Goal: Find specific page/section: Find specific page/section

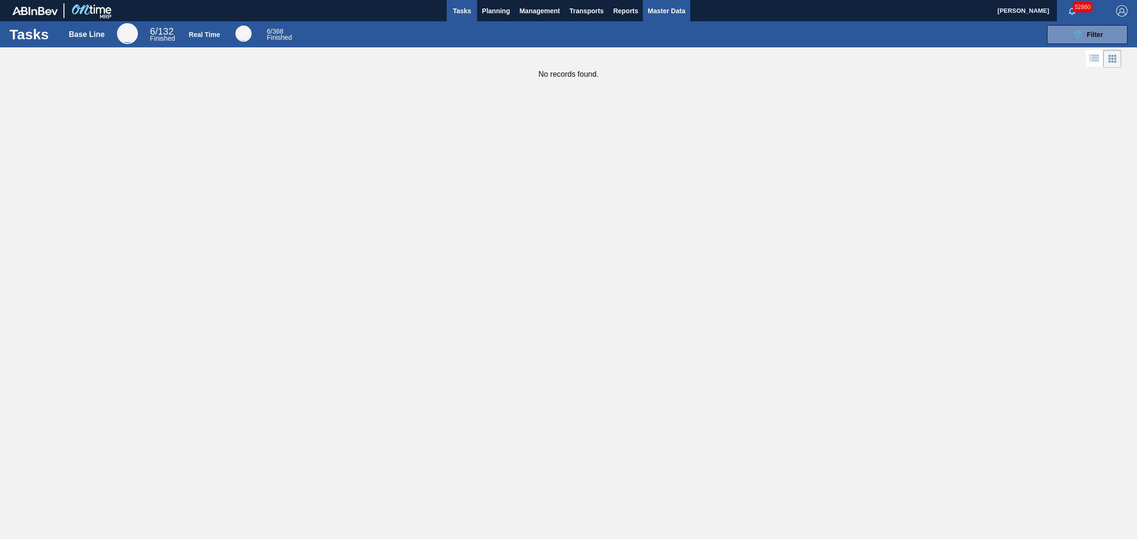
click at [647, 19] on button "Master Data" at bounding box center [666, 10] width 47 height 21
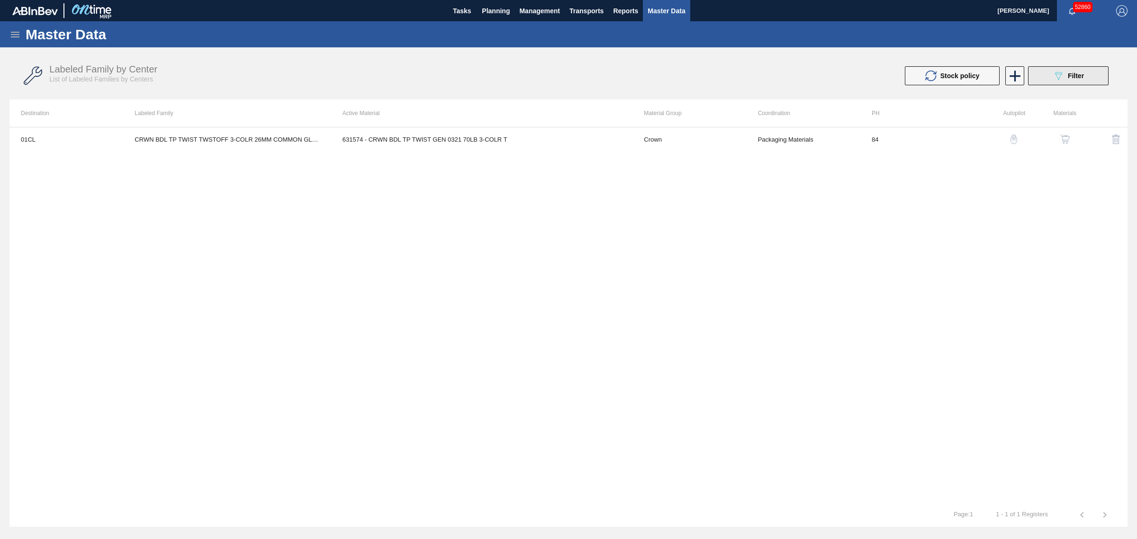
click at [1049, 70] on button "089F7B8B-B2A5-4AFE-B5C0-19BA573D28AC Filter" at bounding box center [1068, 75] width 81 height 19
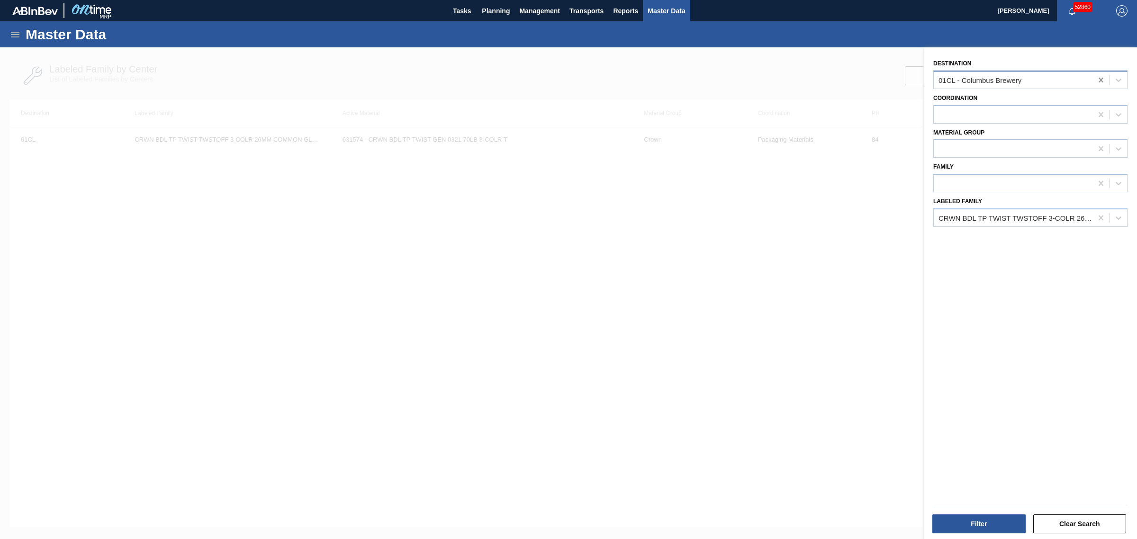
click at [1102, 81] on icon at bounding box center [1100, 79] width 9 height 9
click at [993, 218] on div "CRWN BDL TP TWIST TWSTOFF 3-COLR 26MM COMMON GLASS BOTTLE" at bounding box center [1015, 218] width 155 height 8
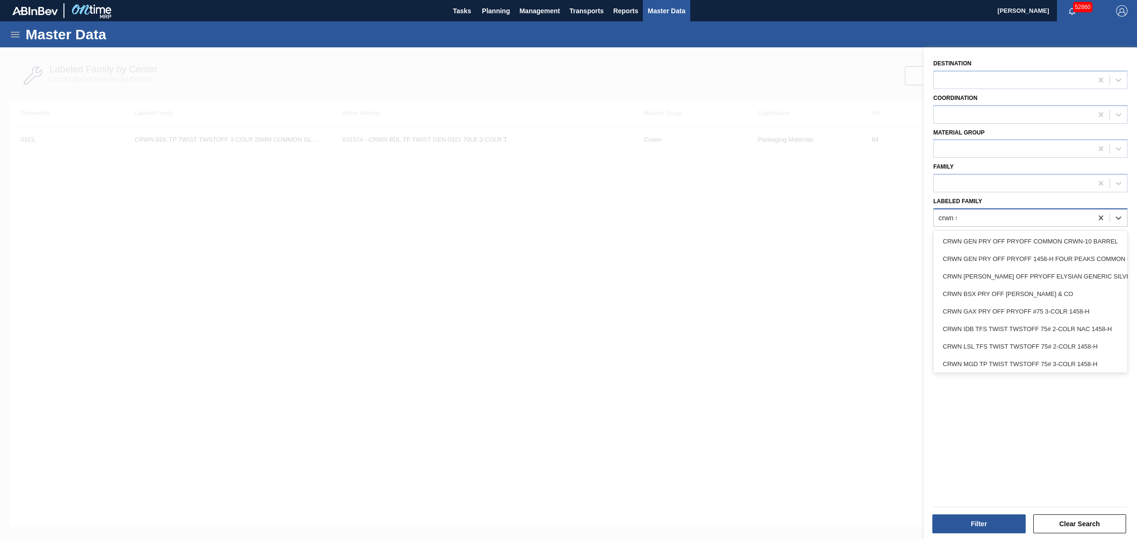
type Family "crwn sa"
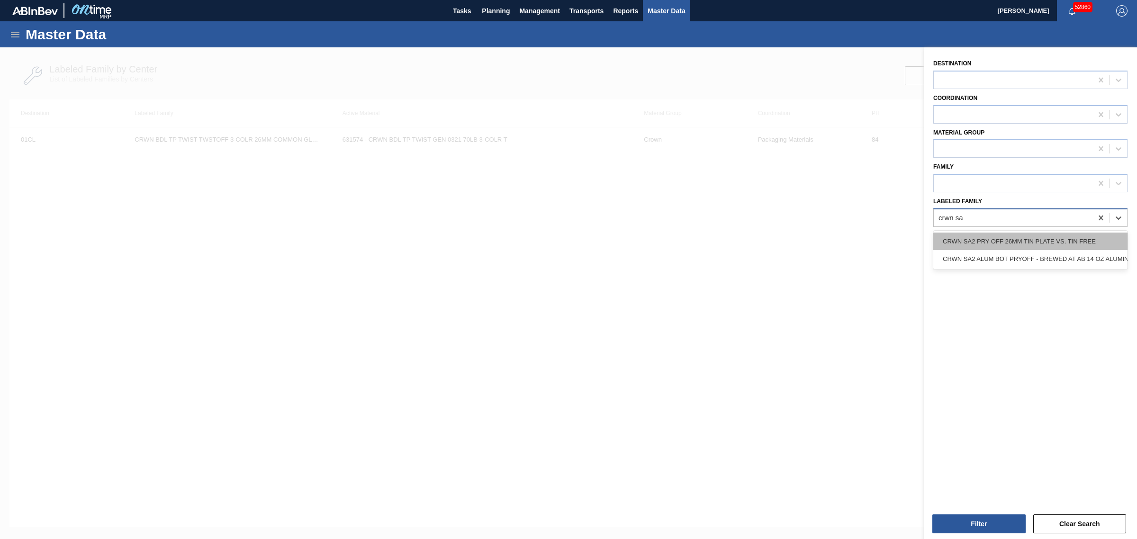
click at [1012, 243] on div "CRWN SA2 PRY OFF 26MM TIN PLATE VS. TIN FREE" at bounding box center [1030, 242] width 194 height 18
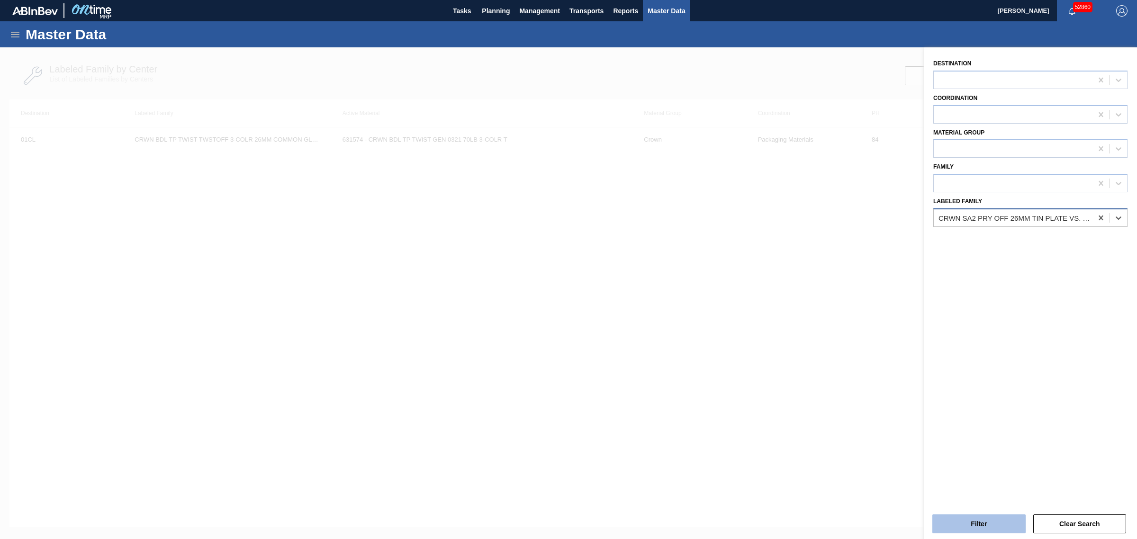
click at [968, 527] on button "Filter" at bounding box center [978, 523] width 93 height 19
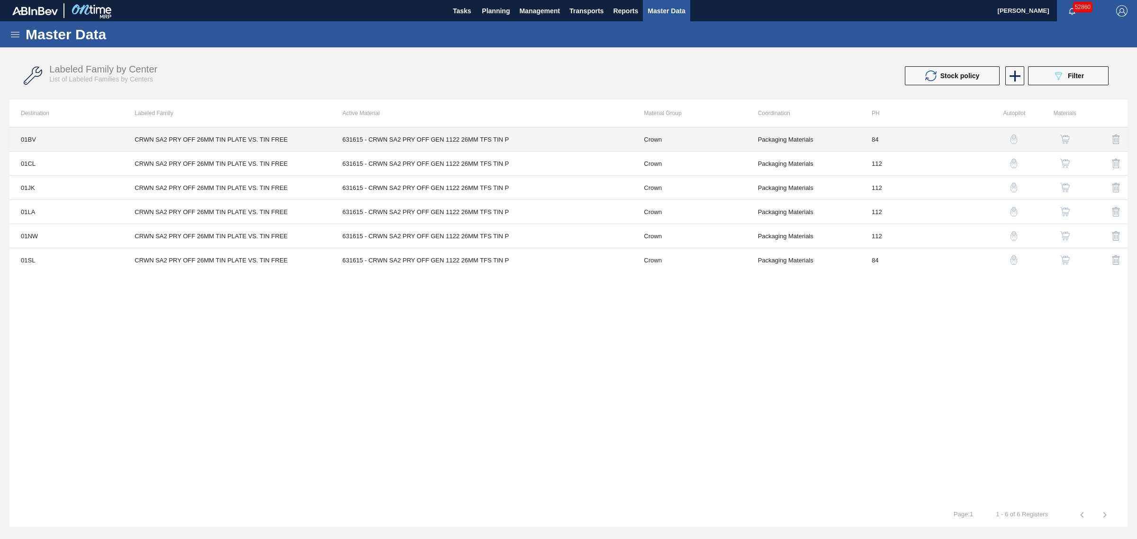
click at [717, 131] on td "Crown" at bounding box center [689, 139] width 114 height 24
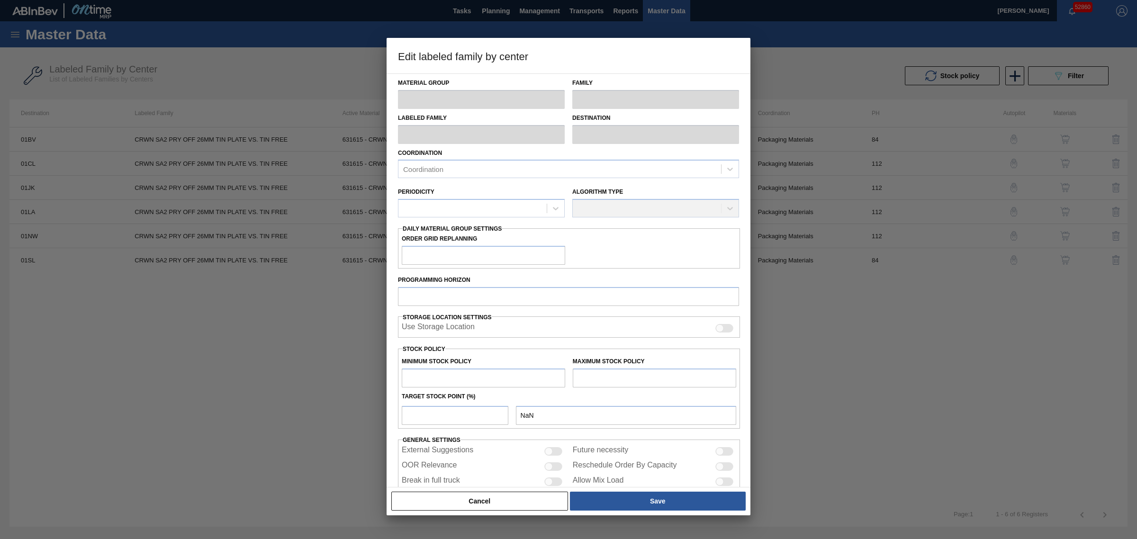
type input "Crown"
type input "Crowns"
type input "CRWN SA2 PRY OFF 26MM TIN PLATE VS. TIN FREE"
type input "01BV - [GEOGRAPHIC_DATA] Brewery"
type input "84"
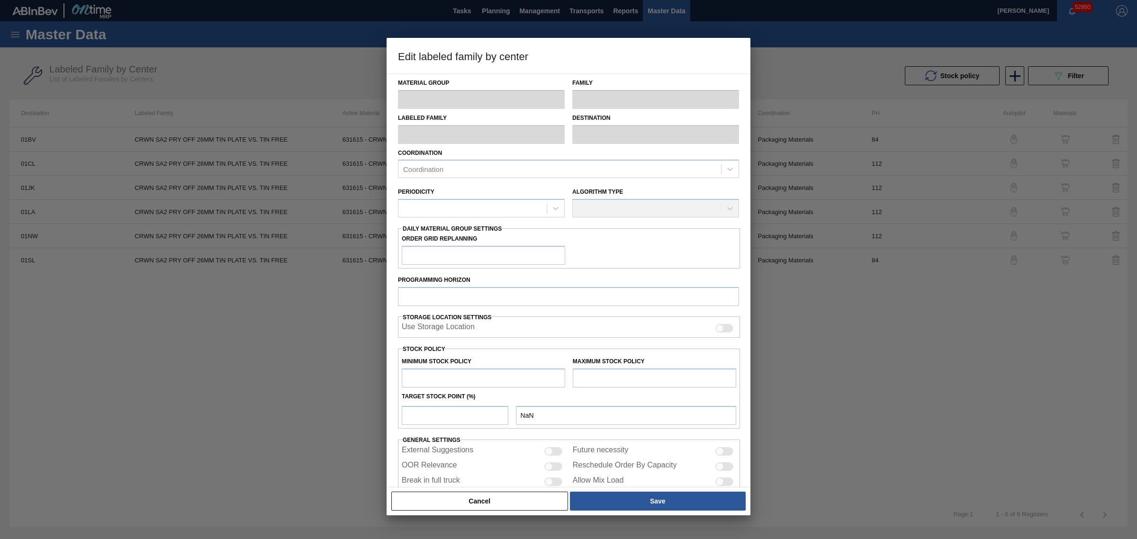
type input "2,586,584"
type input "13,776,742"
type input "0"
type input "2,586,584"
checkbox input "true"
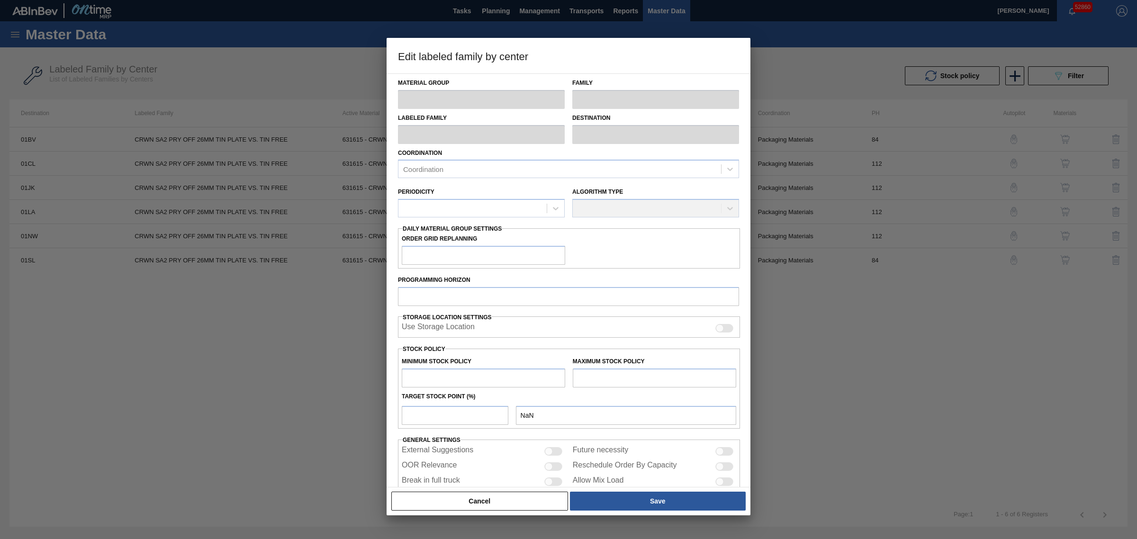
checkbox input "true"
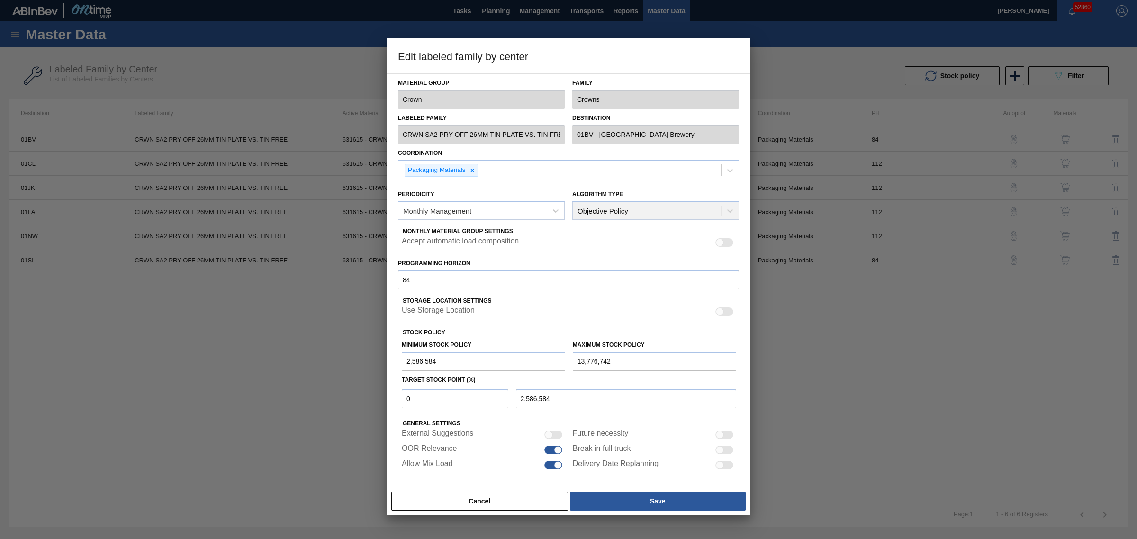
scroll to position [8, 0]
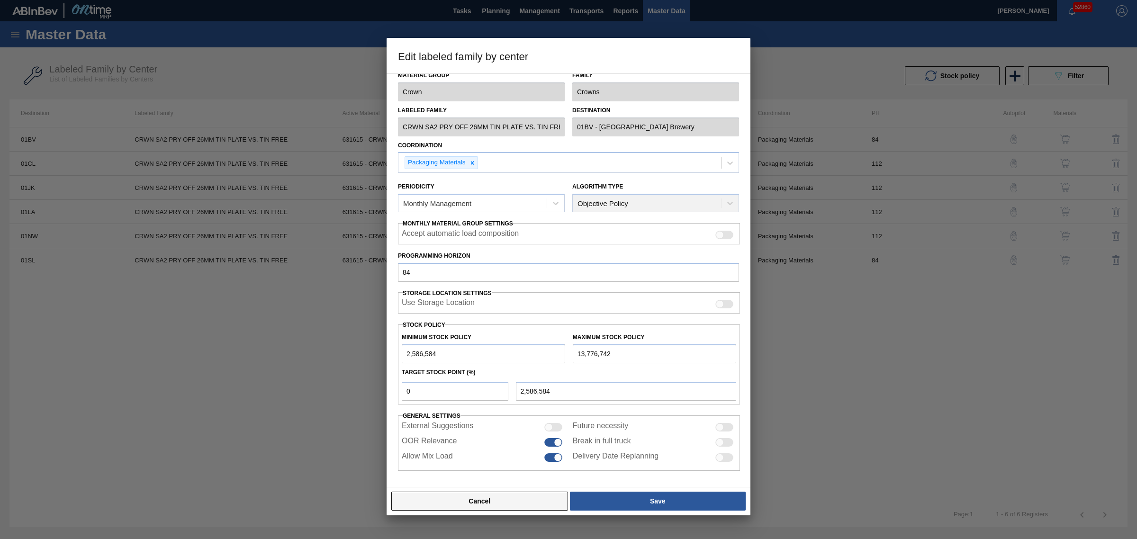
click at [475, 501] on button "Cancel" at bounding box center [479, 501] width 177 height 19
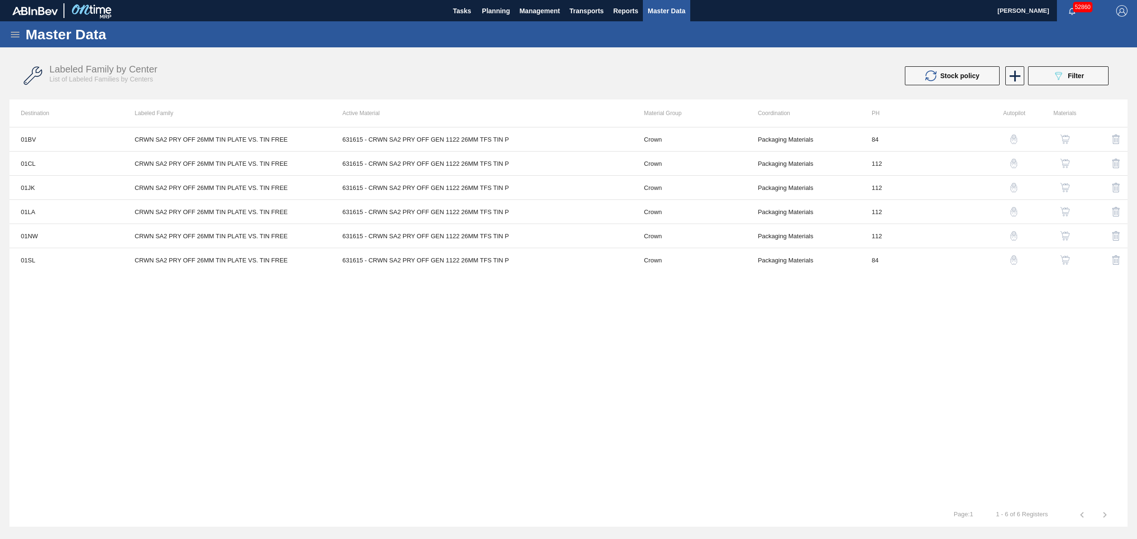
click at [1062, 137] on img "button" at bounding box center [1064, 138] width 9 height 9
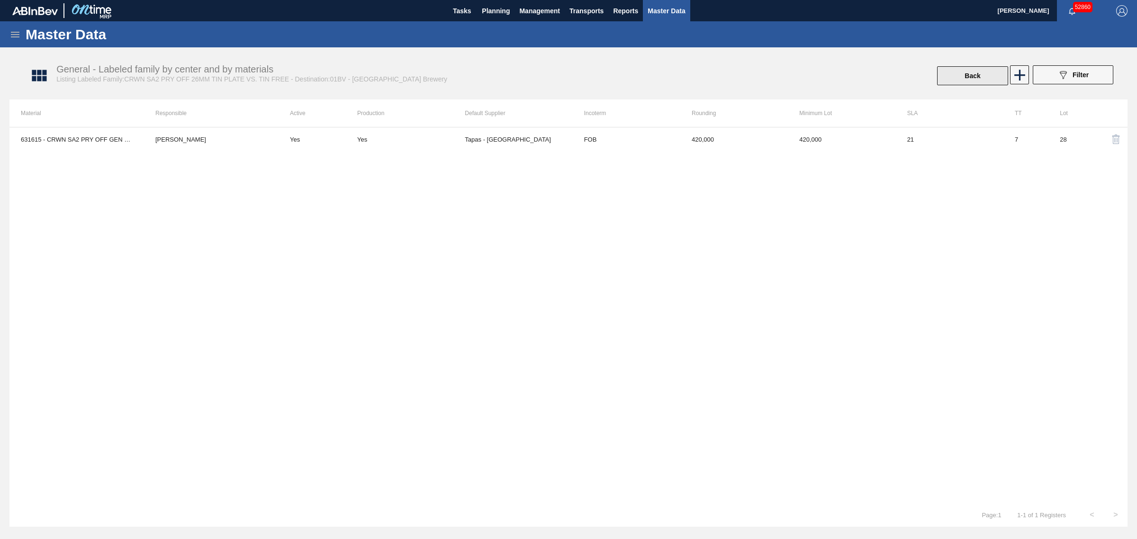
click at [963, 77] on button "Back" at bounding box center [972, 75] width 71 height 19
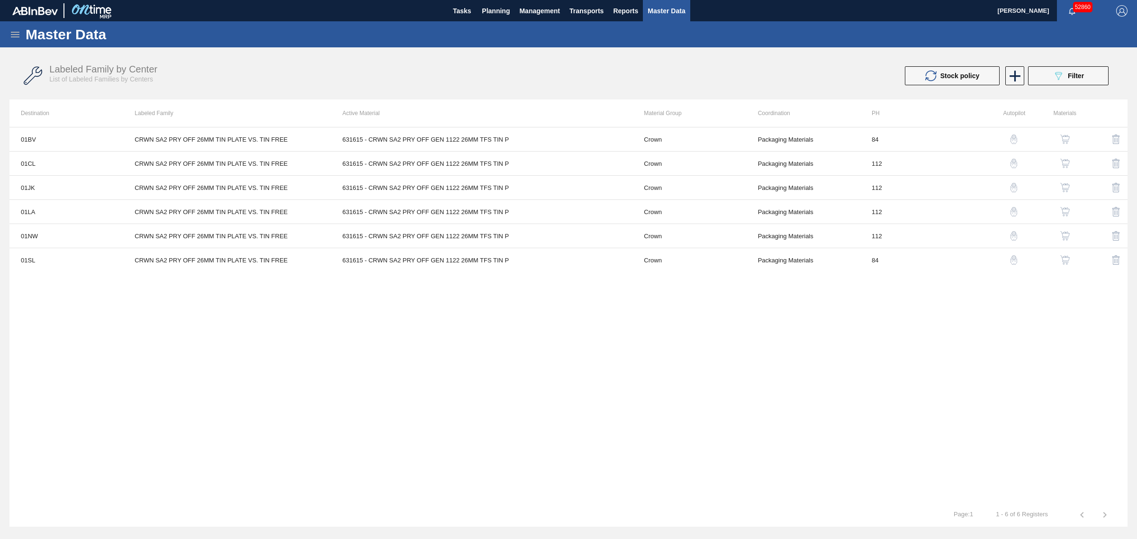
click at [1060, 165] on img "button" at bounding box center [1064, 163] width 9 height 9
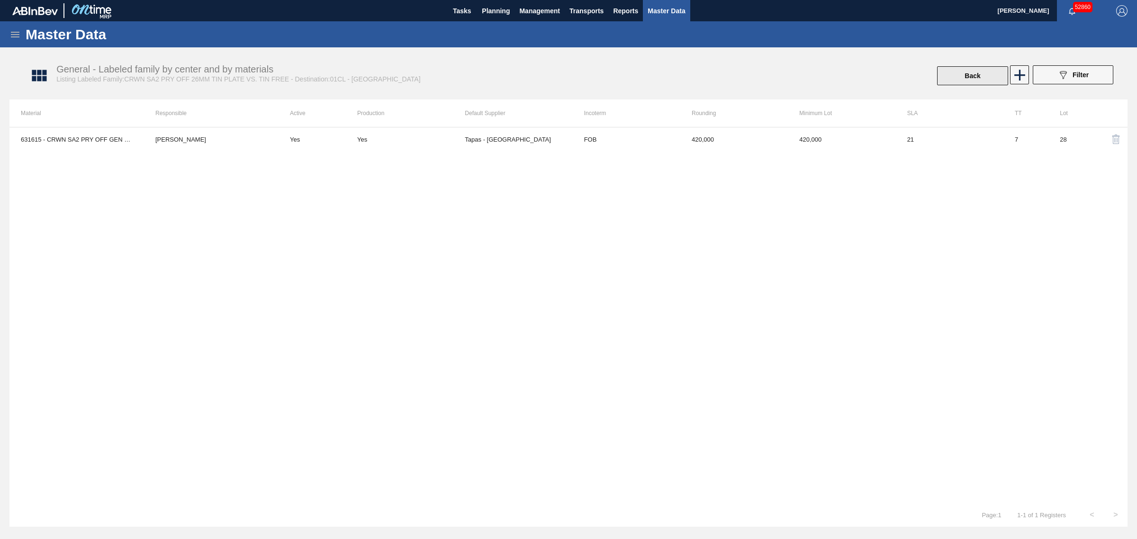
click at [975, 76] on button "Back" at bounding box center [972, 75] width 71 height 19
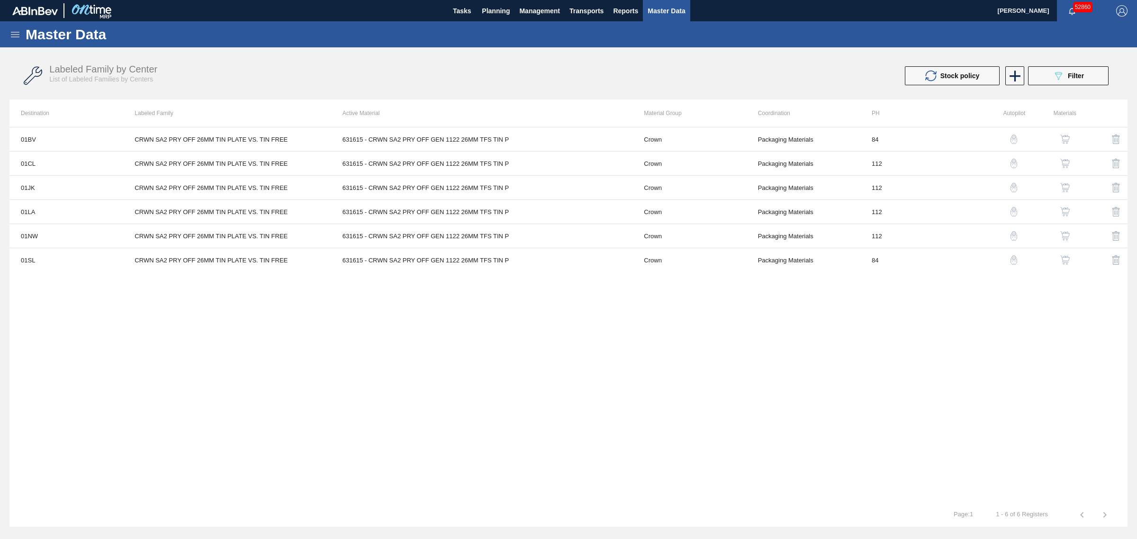
click at [1062, 188] on img "button" at bounding box center [1064, 187] width 9 height 9
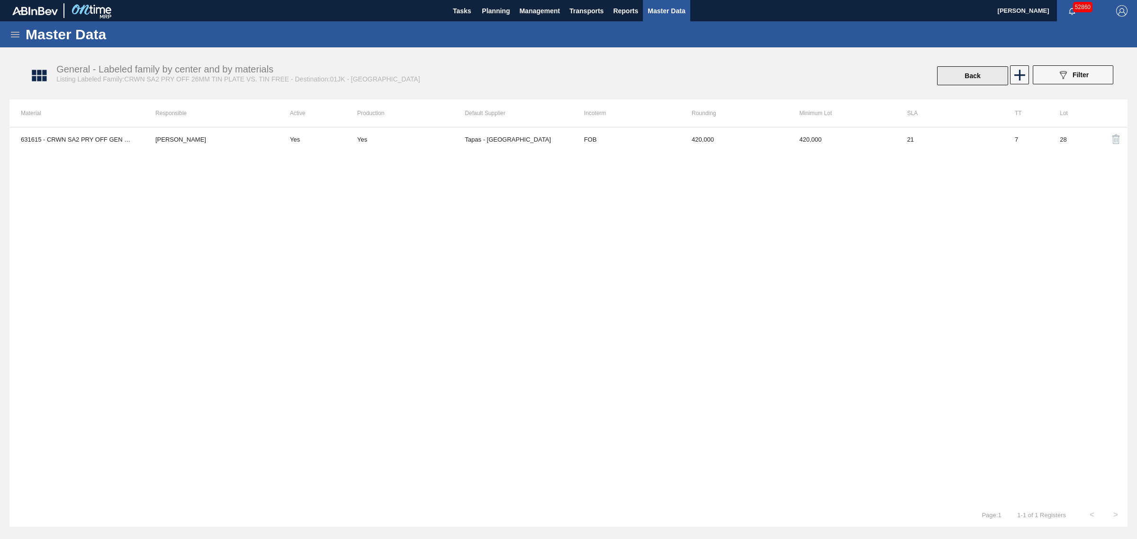
click at [974, 74] on button "Back" at bounding box center [972, 75] width 71 height 19
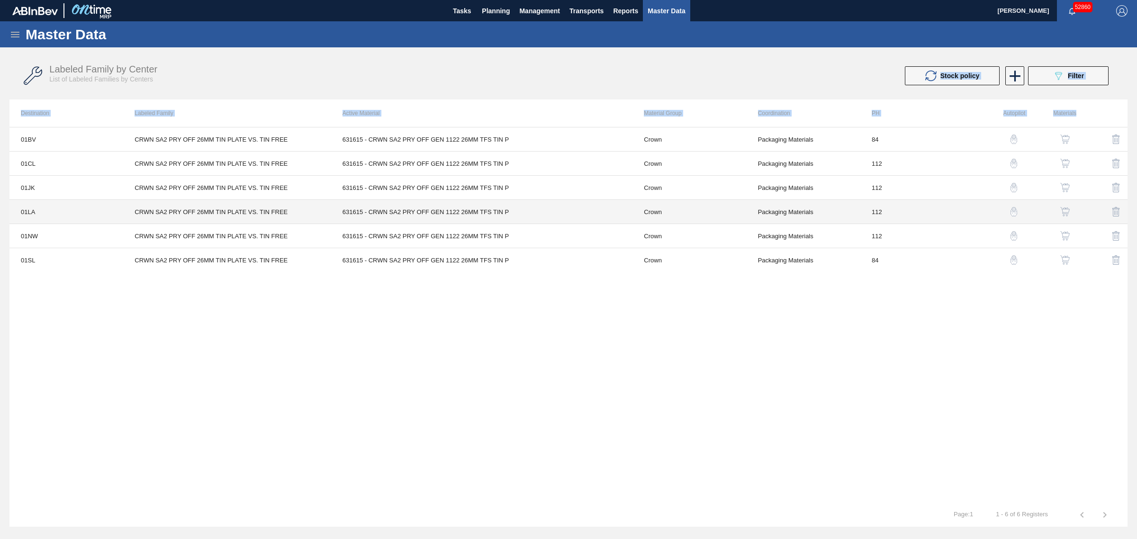
drag, startPoint x: 687, startPoint y: 320, endPoint x: 468, endPoint y: 110, distance: 303.5
click at [446, 77] on div "Labeled Family by Center List of Labeled Families by Centers Stock policy 089F7…" at bounding box center [568, 266] width 1118 height 428
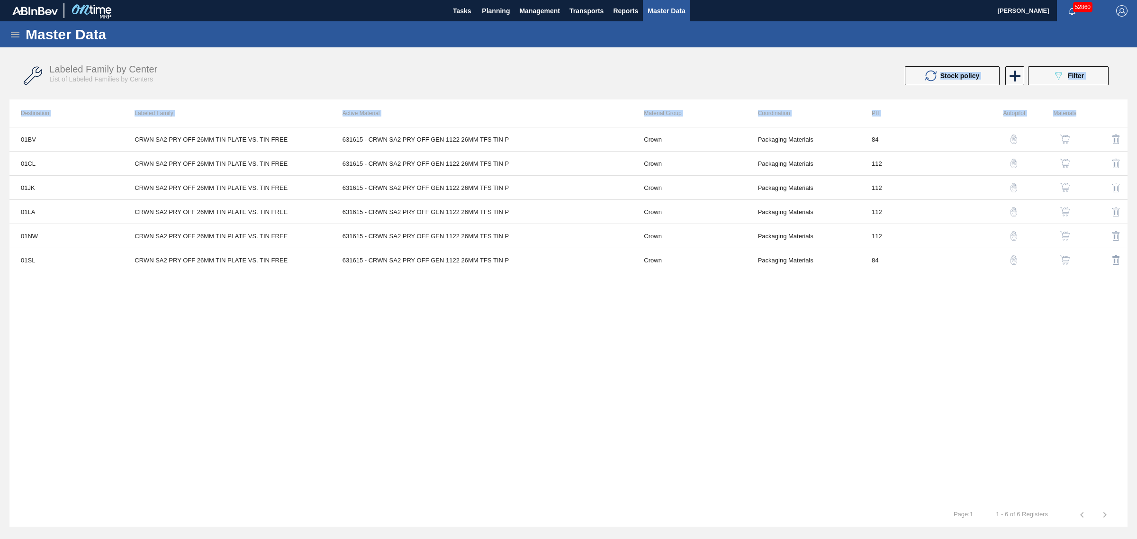
click at [744, 327] on div "01BV CRWN SA2 PRY OFF 26MM TIN PLATE VS. TIN FREE 631615 - CRWN SA2 PRY OFF GEN…" at bounding box center [568, 315] width 1118 height 376
drag, startPoint x: 837, startPoint y: 330, endPoint x: 503, endPoint y: 51, distance: 434.7
click at [503, 51] on div "Master Data General Materials Group and Families Coordinations and Users Suppli…" at bounding box center [568, 274] width 1137 height 506
click at [859, 314] on div "01BV CRWN SA2 PRY OFF 26MM TIN PLATE VS. TIN FREE 631615 - CRWN SA2 PRY OFF GEN…" at bounding box center [568, 315] width 1118 height 376
drag, startPoint x: 1065, startPoint y: 320, endPoint x: 43, endPoint y: 65, distance: 1052.8
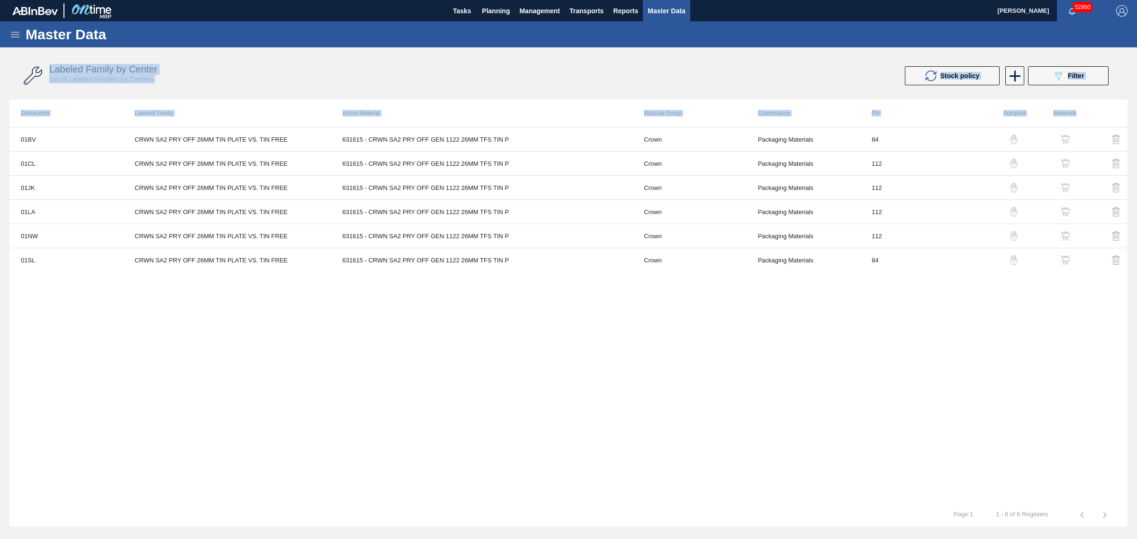
click at [43, 65] on div "Labeled Family by Center List of Labeled Families by Centers Stock policy 089F7…" at bounding box center [568, 266] width 1118 height 428
click at [1037, 339] on div "01BV CRWN SA2 PRY OFF 26MM TIN PLATE VS. TIN FREE 631615 - CRWN SA2 PRY OFF GEN…" at bounding box center [568, 315] width 1118 height 376
drag, startPoint x: 1079, startPoint y: 340, endPoint x: 116, endPoint y: 38, distance: 1008.8
click at [116, 38] on div "Master Data General Materials Group and Families Coordinations and Users Suppli…" at bounding box center [568, 274] width 1137 height 506
click at [1013, 368] on div "01BV CRWN SA2 PRY OFF 26MM TIN PLATE VS. TIN FREE 631615 - CRWN SA2 PRY OFF GEN…" at bounding box center [568, 315] width 1118 height 376
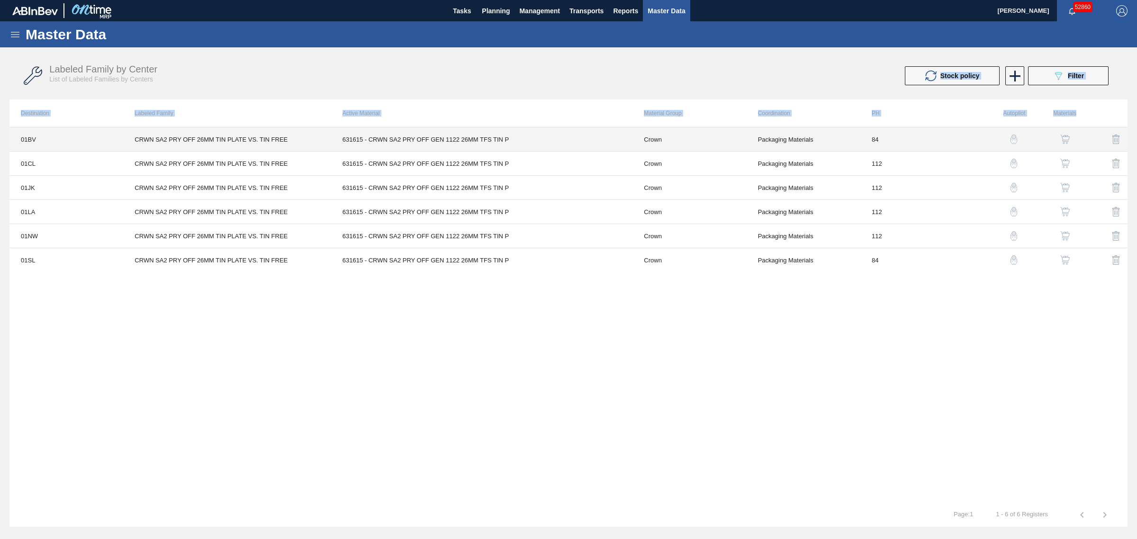
drag, startPoint x: 1061, startPoint y: 349, endPoint x: 276, endPoint y: 82, distance: 829.7
click at [277, 83] on div "Labeled Family by Center List of Labeled Families by Centers Stock policy 089F7…" at bounding box center [568, 266] width 1118 height 428
click at [900, 386] on div "01BV CRWN SA2 PRY OFF 26MM TIN PLATE VS. TIN FREE 631615 - CRWN SA2 PRY OFF GEN…" at bounding box center [568, 315] width 1118 height 376
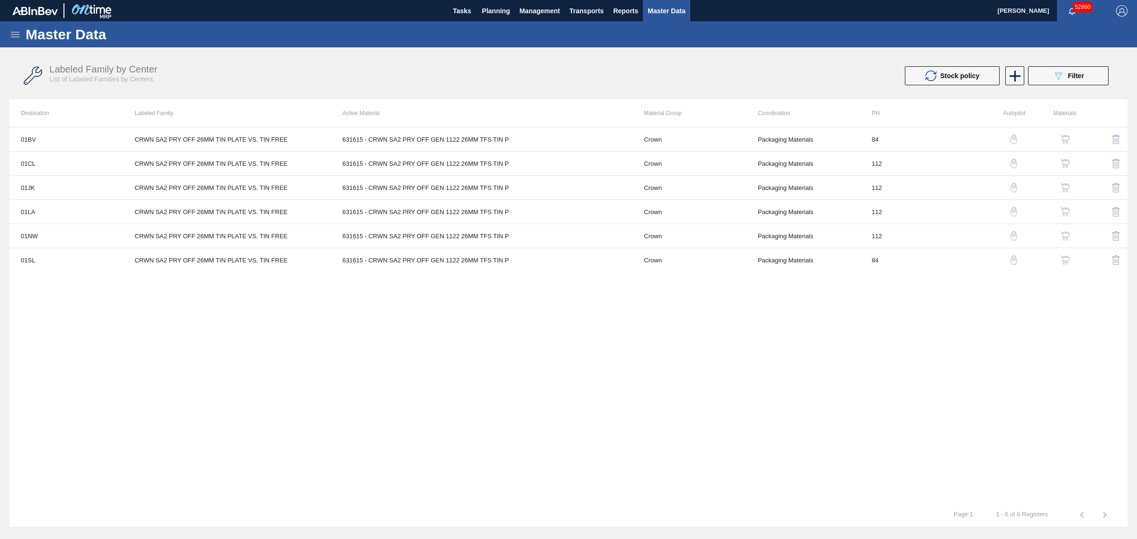
drag, startPoint x: 177, startPoint y: 460, endPoint x: 114, endPoint y: 512, distance: 81.1
click at [177, 460] on div "01BV CRWN SA2 PRY OFF 26MM TIN PLATE VS. TIN FREE 631615 - CRWN SA2 PRY OFF GEN…" at bounding box center [568, 315] width 1118 height 376
click at [487, 13] on span "Planning" at bounding box center [496, 10] width 28 height 11
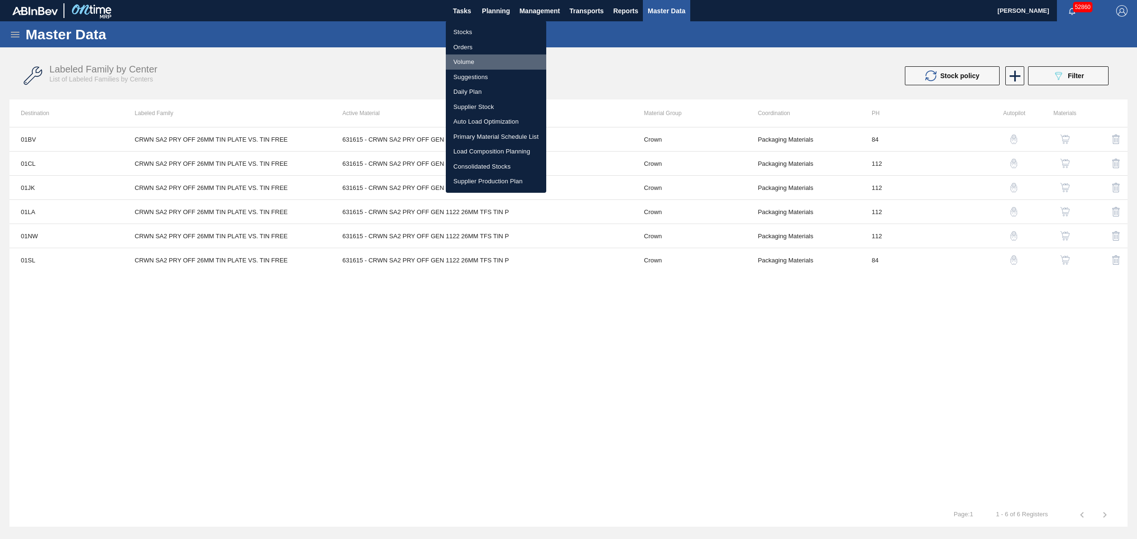
click at [466, 68] on li "Volume" at bounding box center [496, 61] width 100 height 15
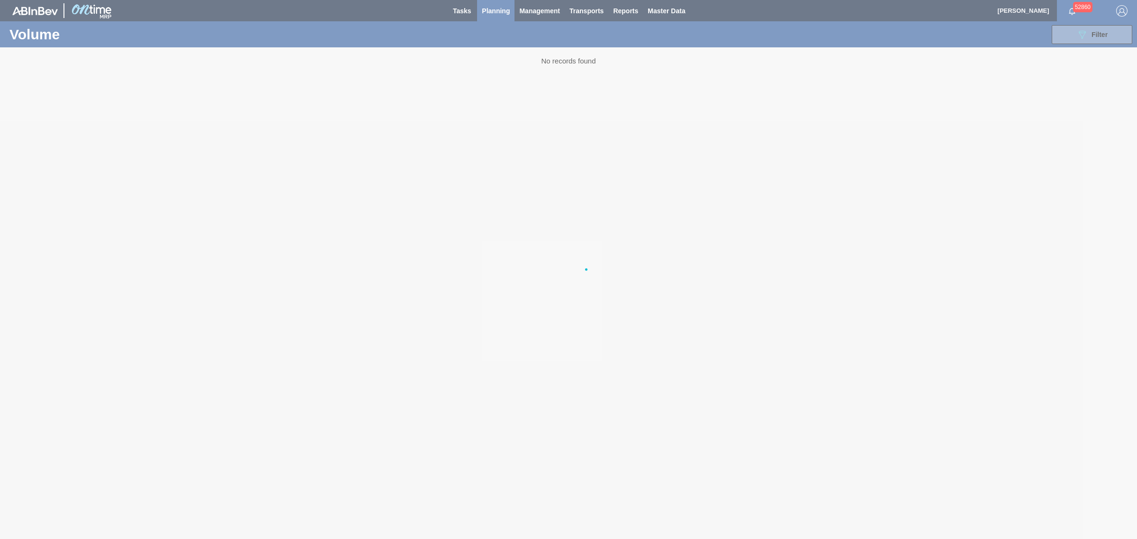
click at [470, 72] on div at bounding box center [568, 269] width 1137 height 539
click at [492, 12] on div at bounding box center [568, 269] width 1137 height 539
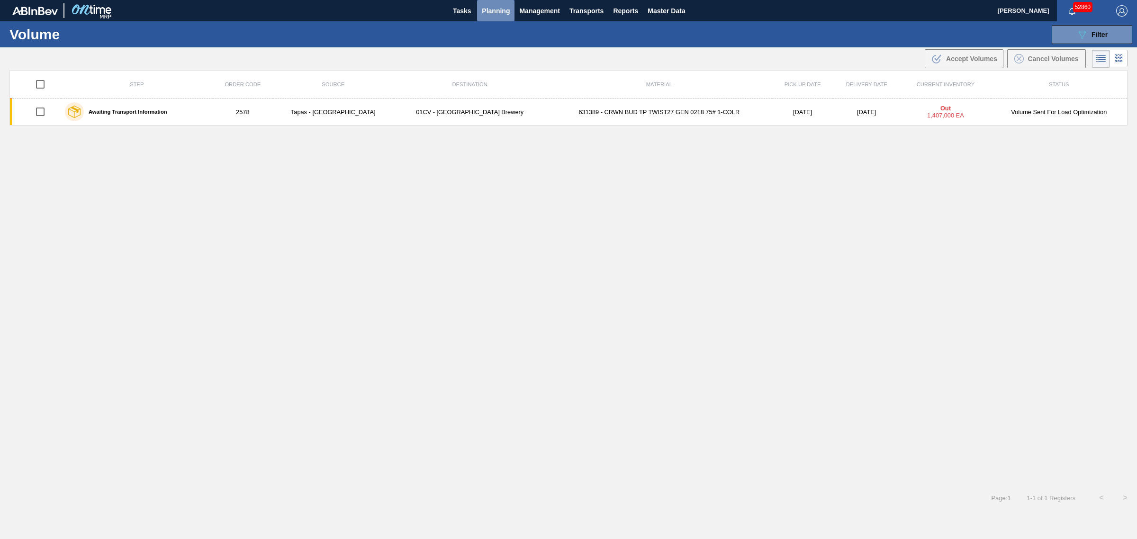
click at [483, 7] on span "Planning" at bounding box center [496, 10] width 28 height 11
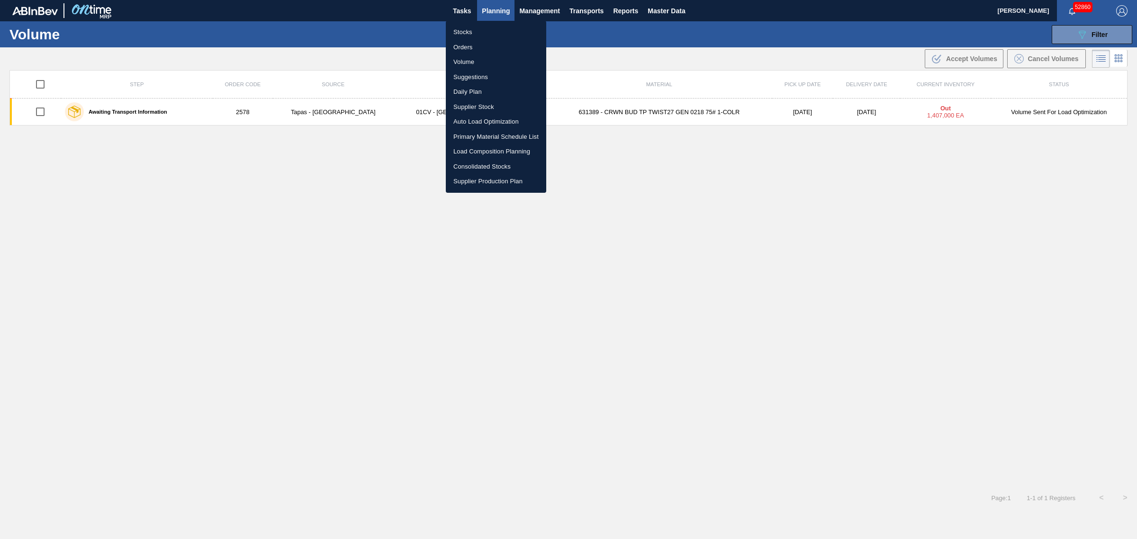
click at [466, 75] on li "Suggestions" at bounding box center [496, 77] width 100 height 15
